Goal: Task Accomplishment & Management: Manage account settings

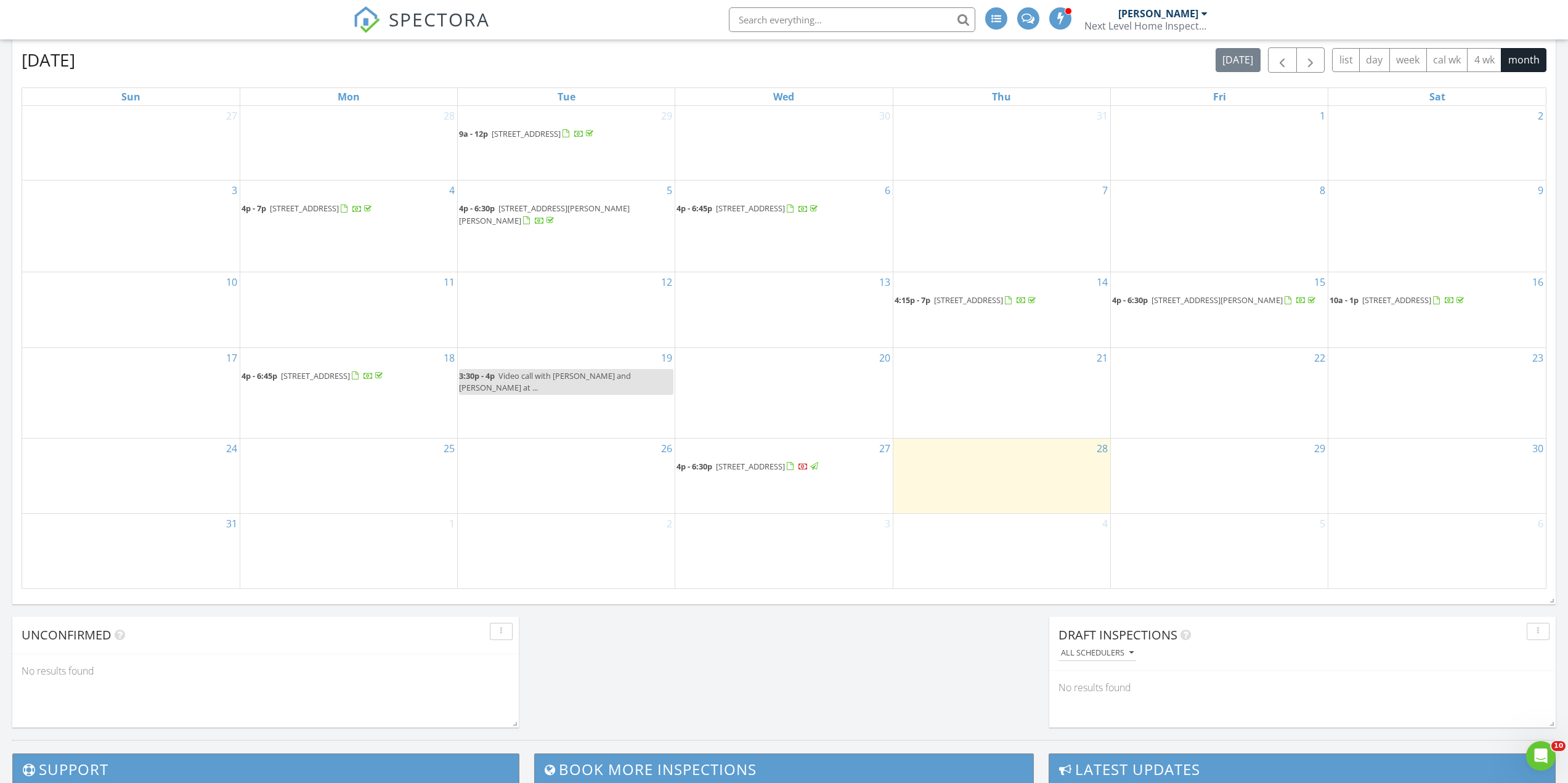
scroll to position [575, 0]
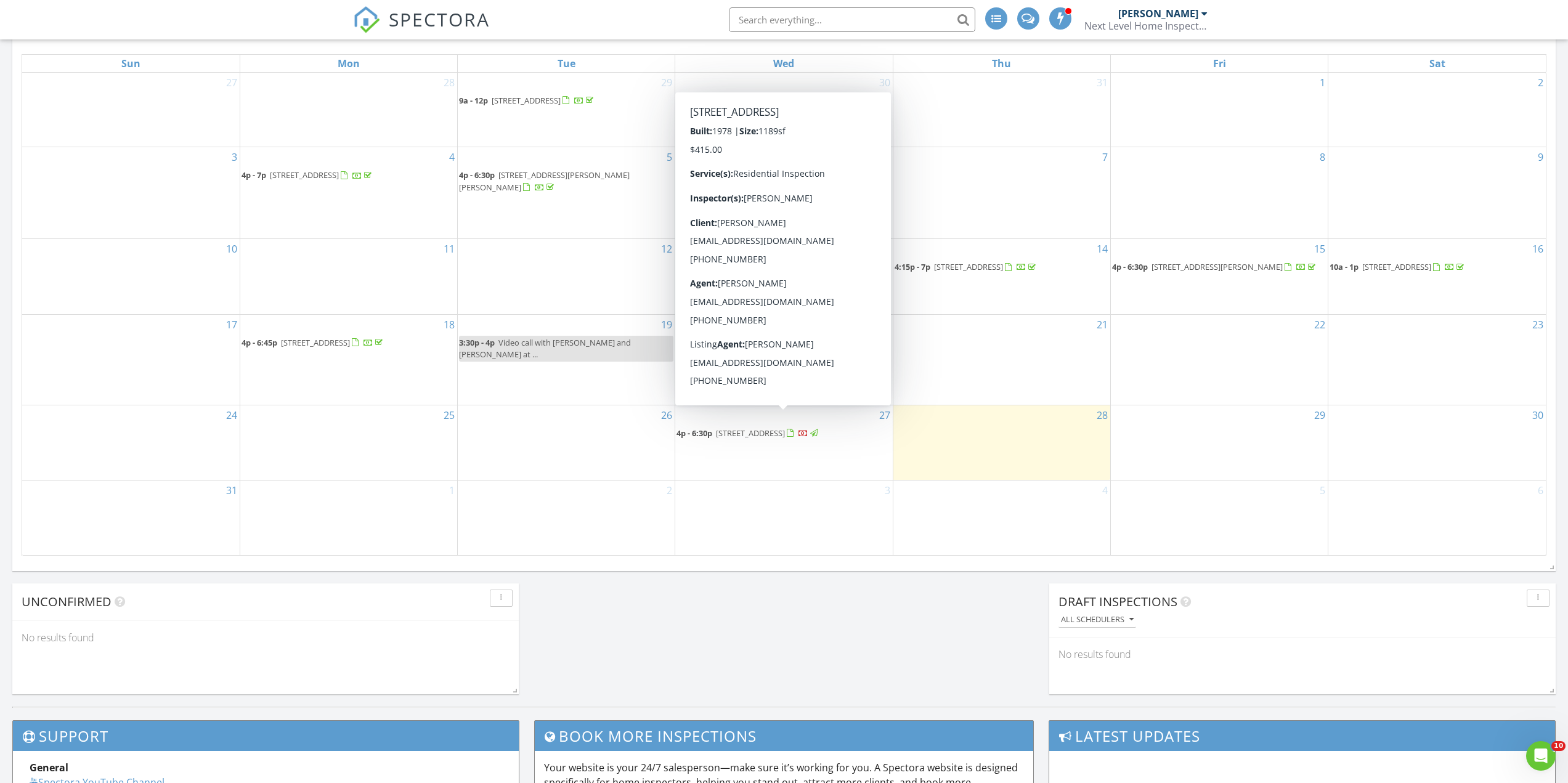
click at [755, 427] on span "4942 Stoney Fork Rd, Wytheville 24382" at bounding box center [750, 432] width 69 height 11
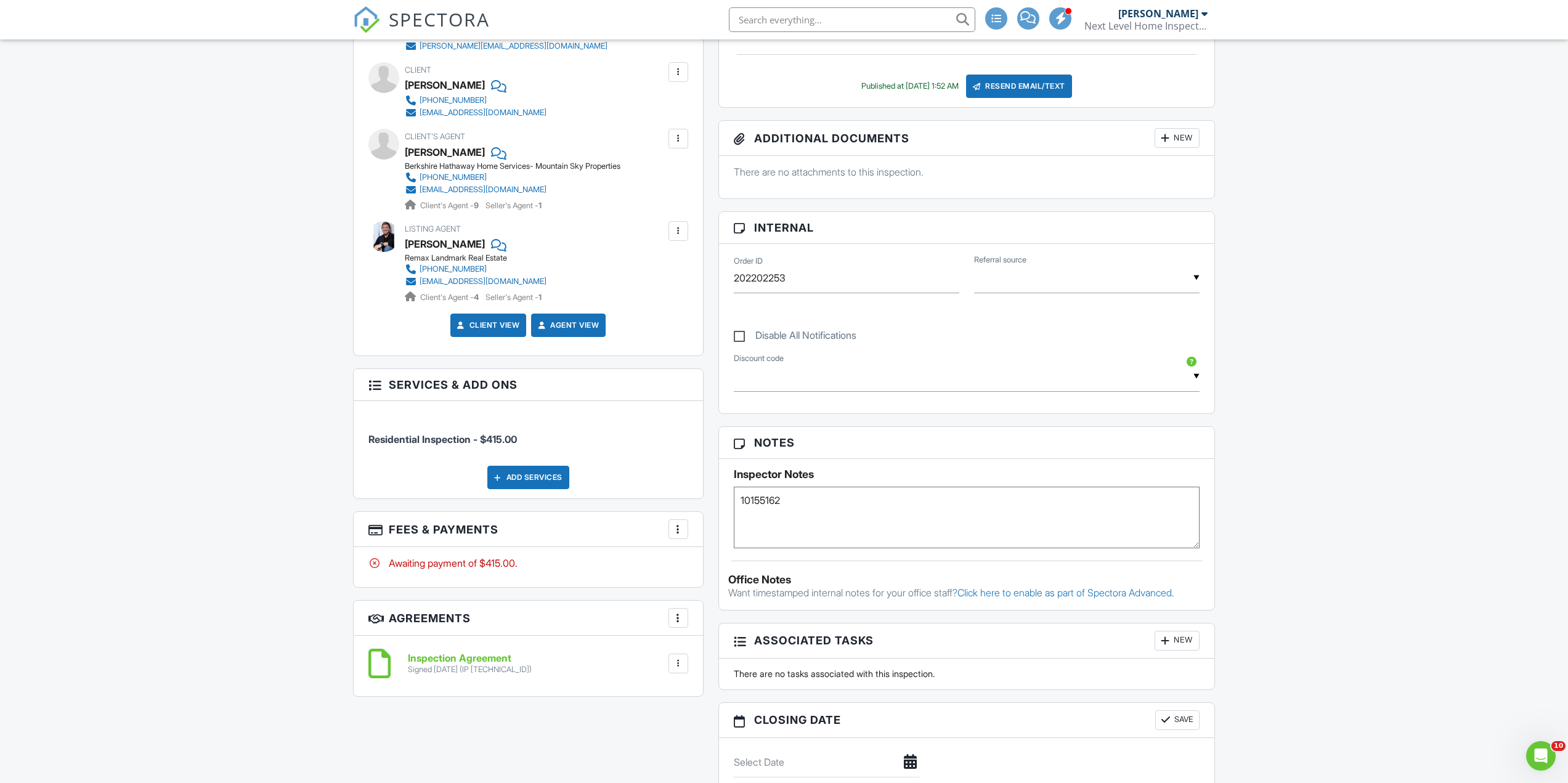
click at [674, 528] on div at bounding box center [678, 529] width 13 height 13
click at [722, 654] on div "Paid In Full" at bounding box center [740, 659] width 119 height 15
